Goal: Complete application form

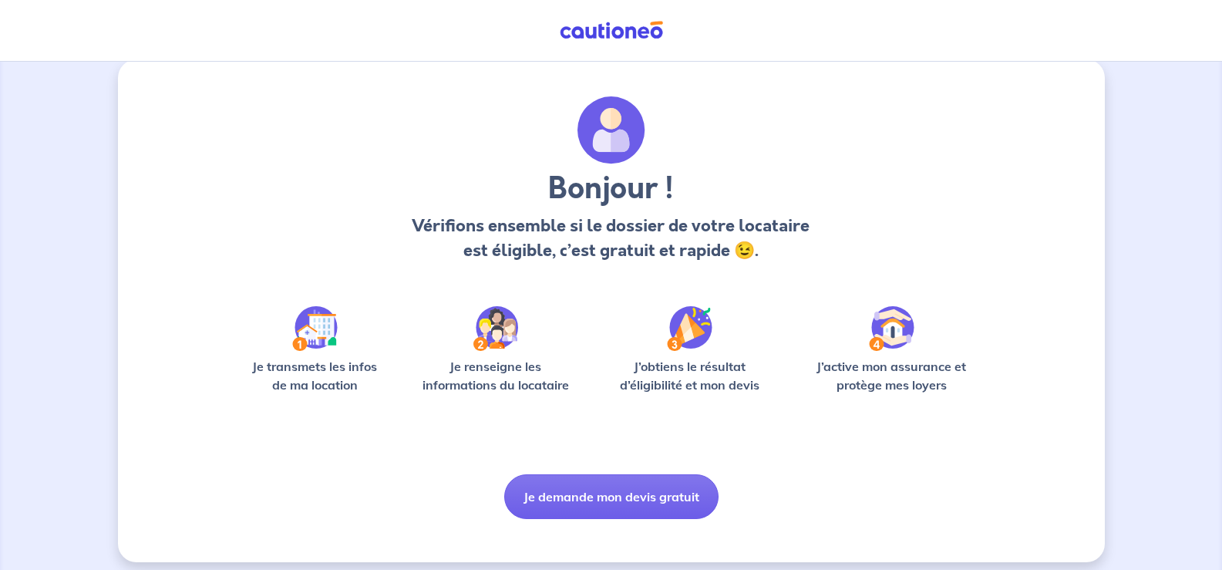
scroll to position [32, 0]
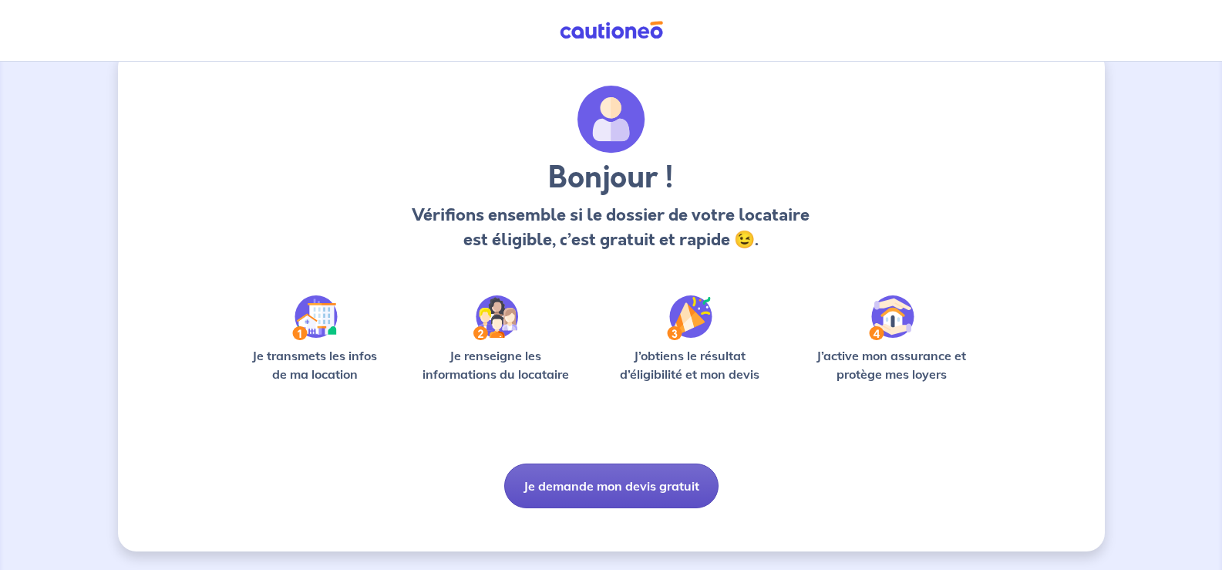
click at [601, 481] on button "Je demande mon devis gratuit" at bounding box center [611, 485] width 214 height 45
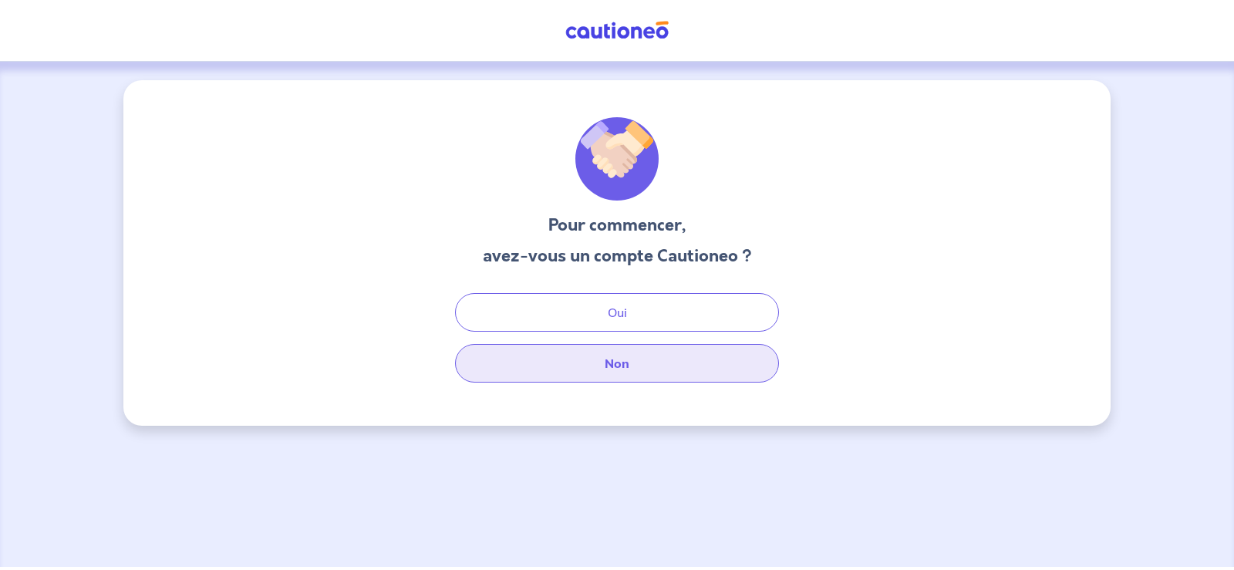
click at [622, 362] on button "Non" at bounding box center [617, 363] width 324 height 39
